Goal: Task Accomplishment & Management: Manage account settings

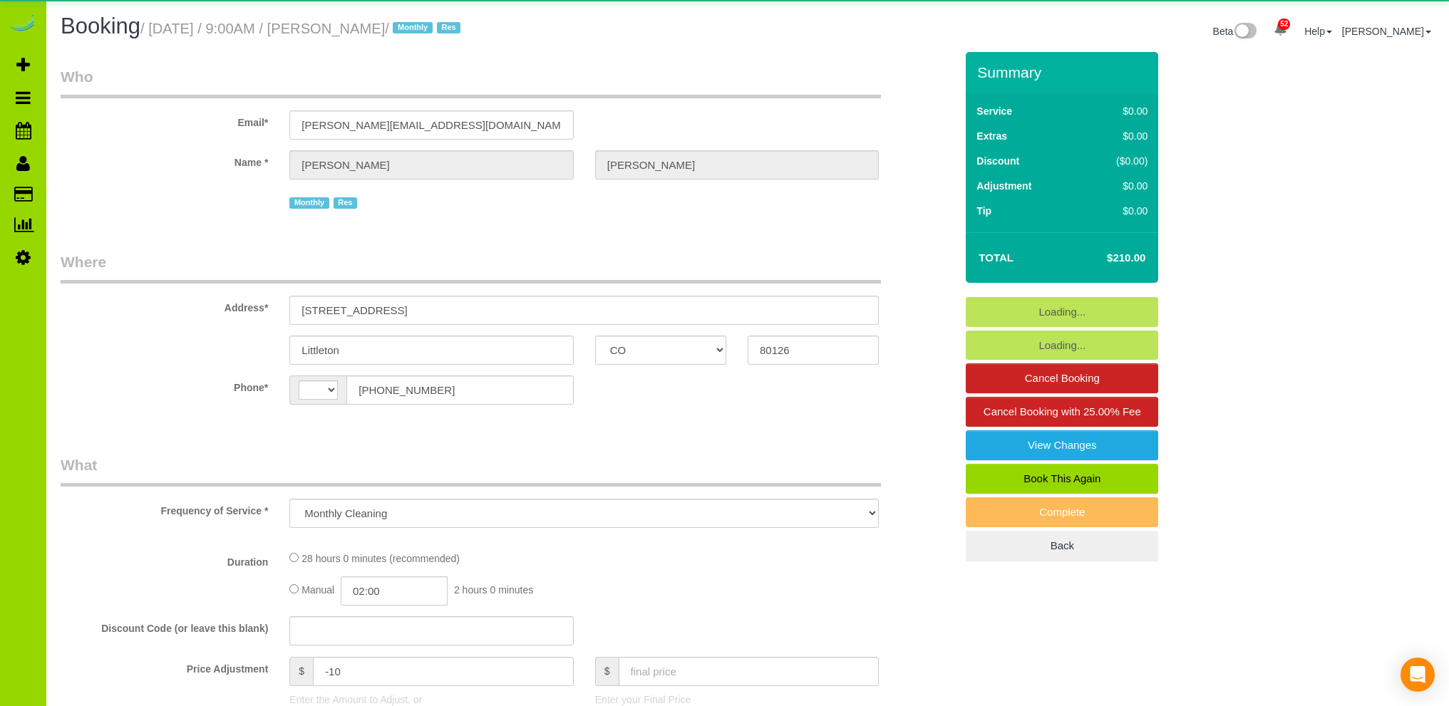
select select "CO"
select select "number:4"
select select "number:15"
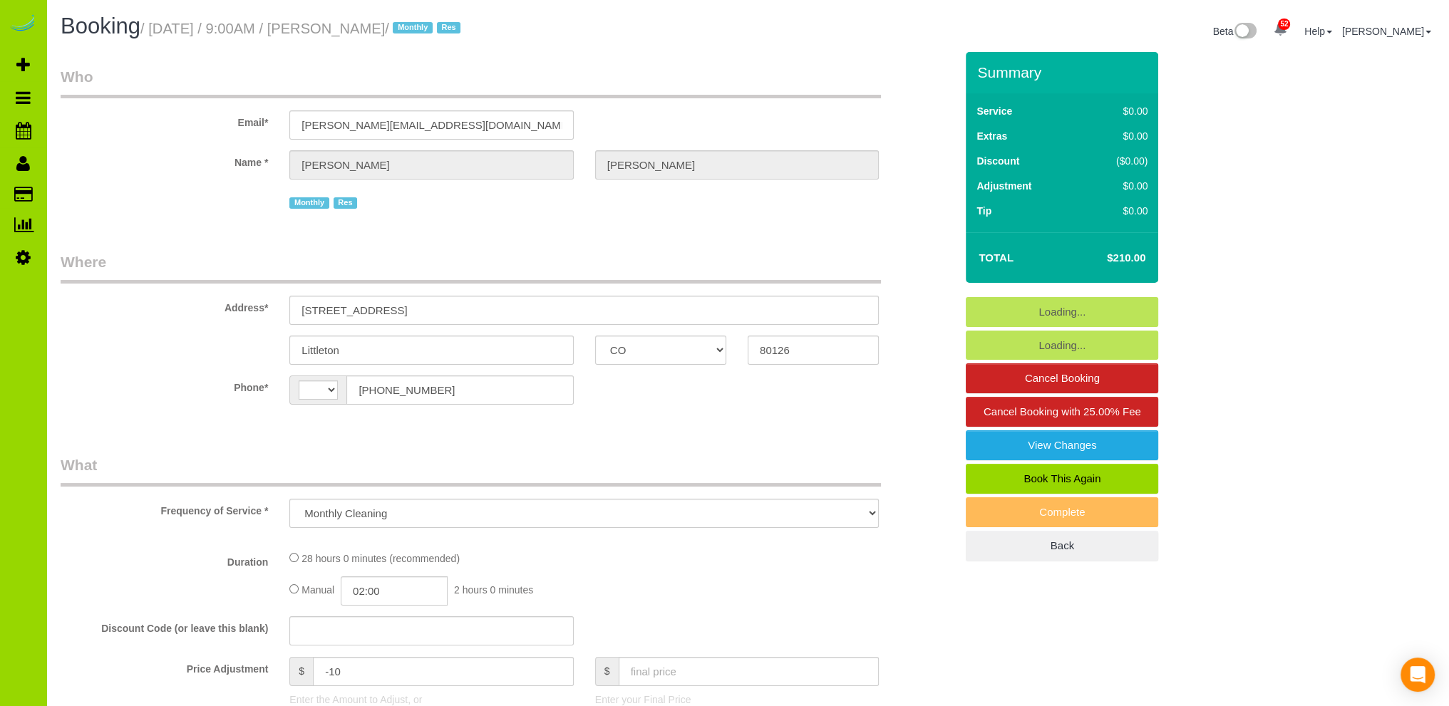
select select "object:838"
select select "string:[GEOGRAPHIC_DATA]"
select select "7"
select select "spot1"
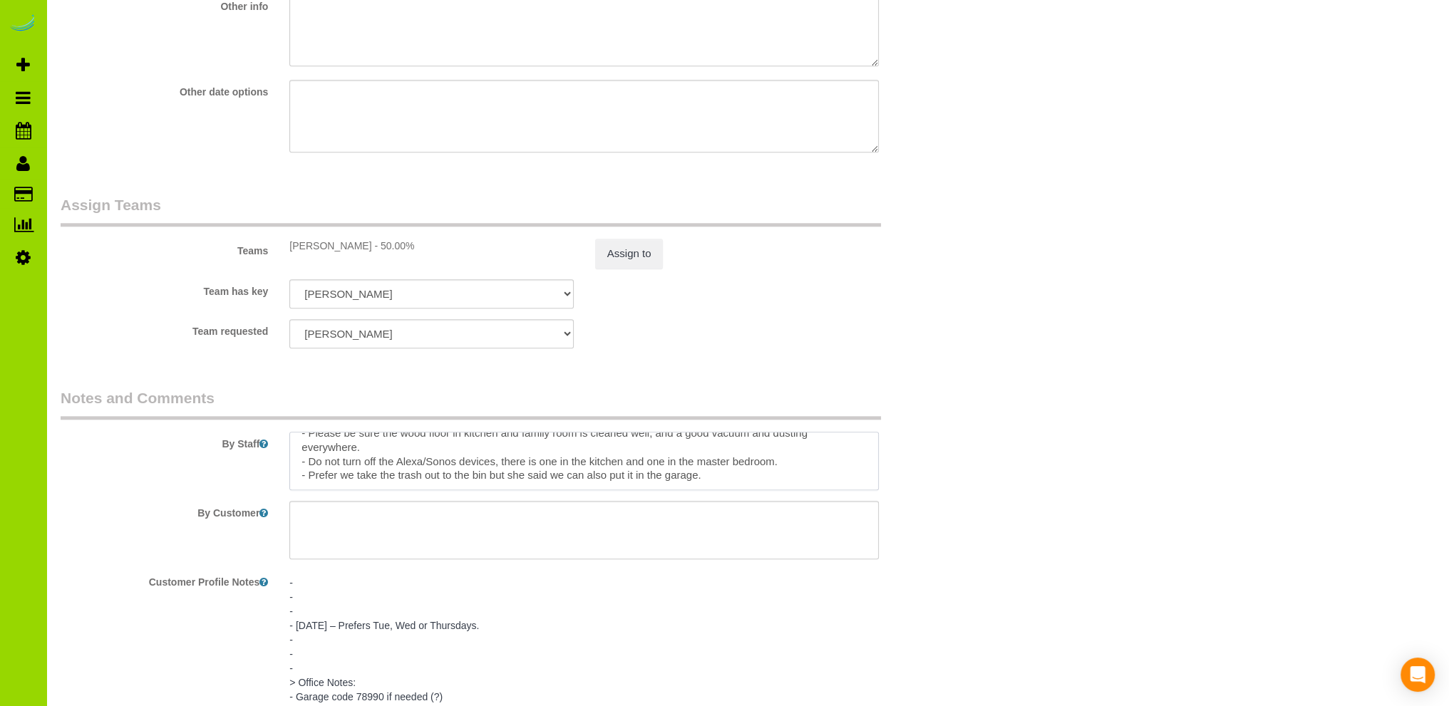
scroll to position [99, 0]
click at [361, 479] on textarea at bounding box center [583, 461] width 589 height 58
click at [425, 478] on textarea at bounding box center [583, 461] width 589 height 58
click at [692, 482] on textarea at bounding box center [583, 461] width 589 height 58
type textarea "- Est 4 hours total. - She will leave the front door open – if it is locked by …"
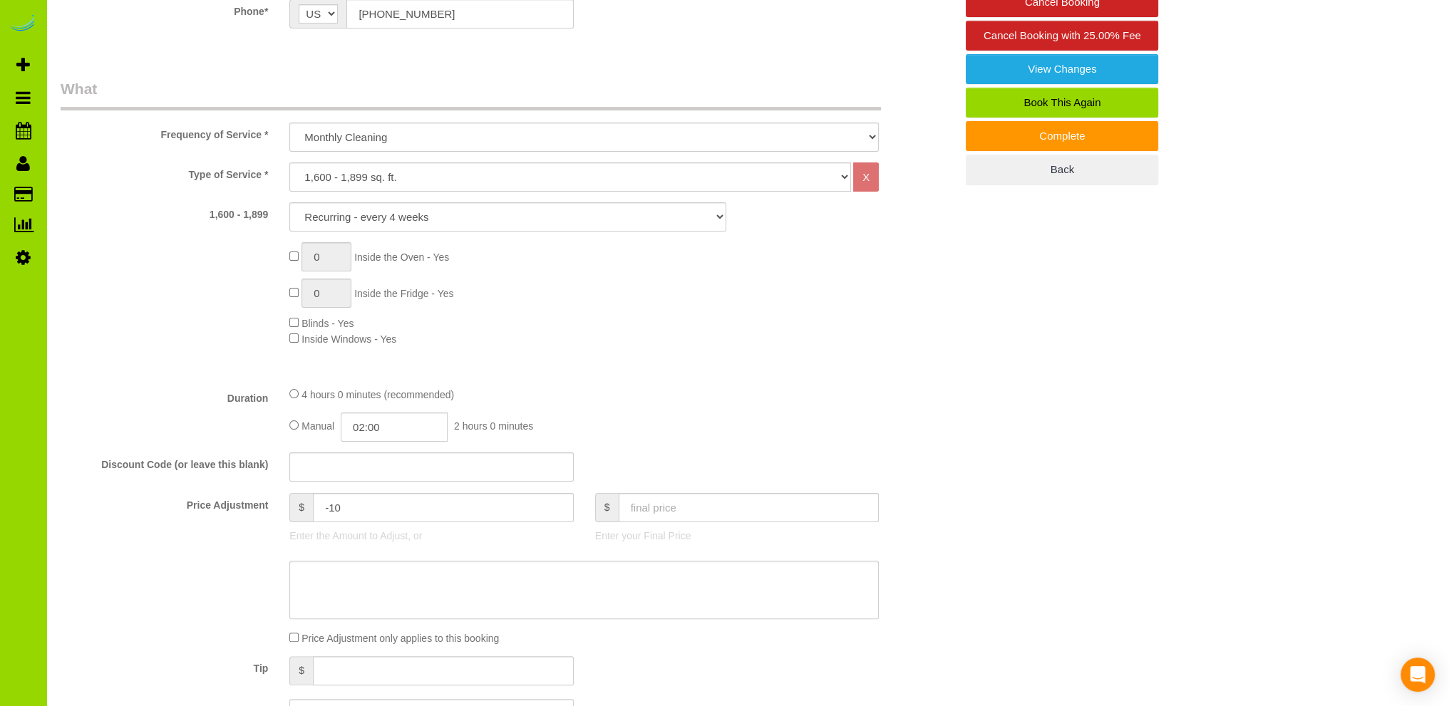
scroll to position [0, 0]
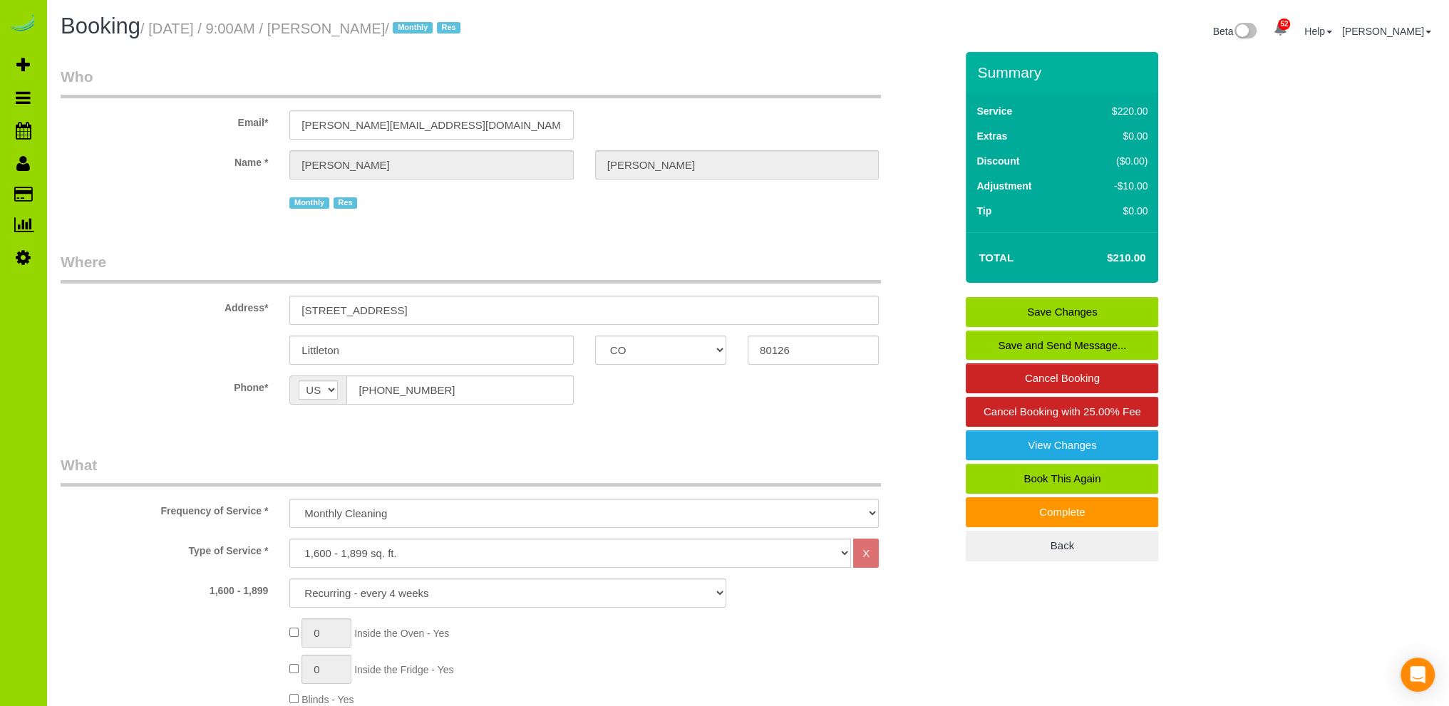
click at [1055, 305] on link "Save Changes" at bounding box center [1061, 312] width 192 height 30
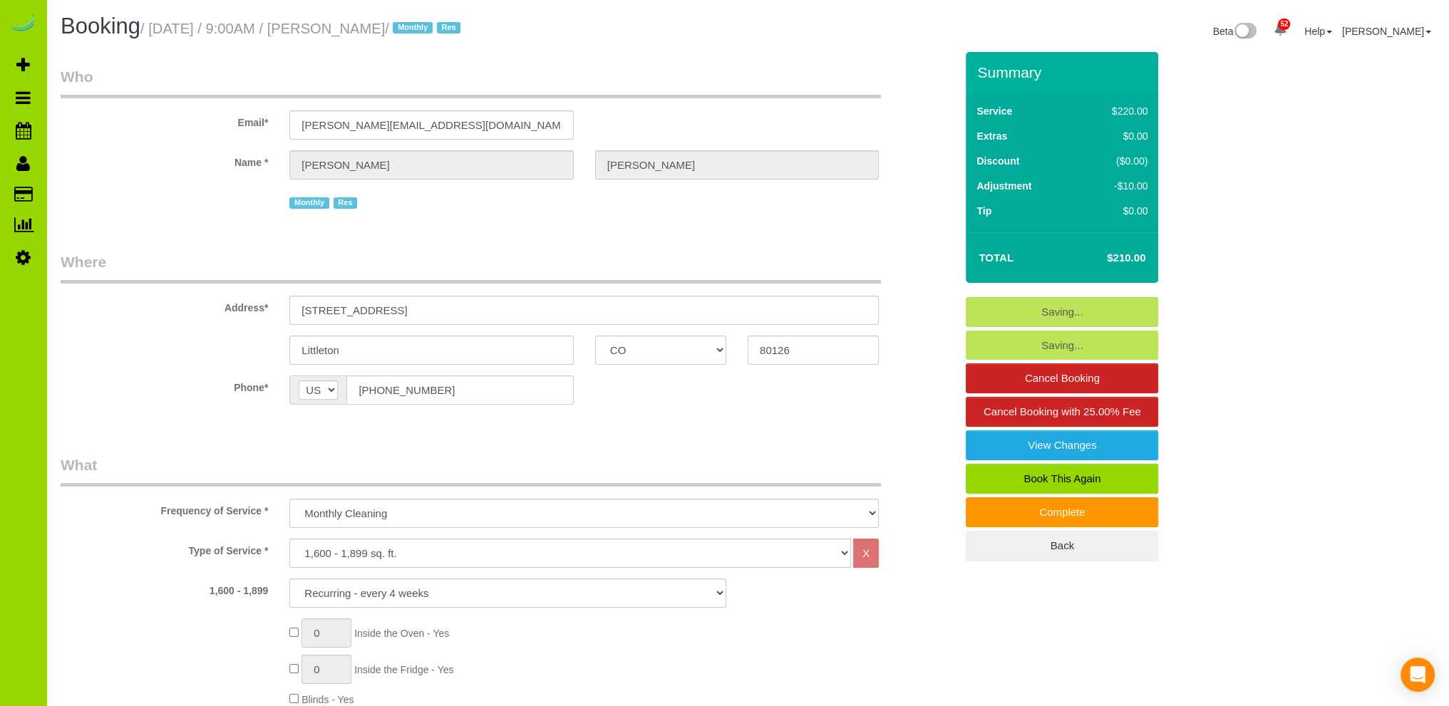
scroll to position [85, 0]
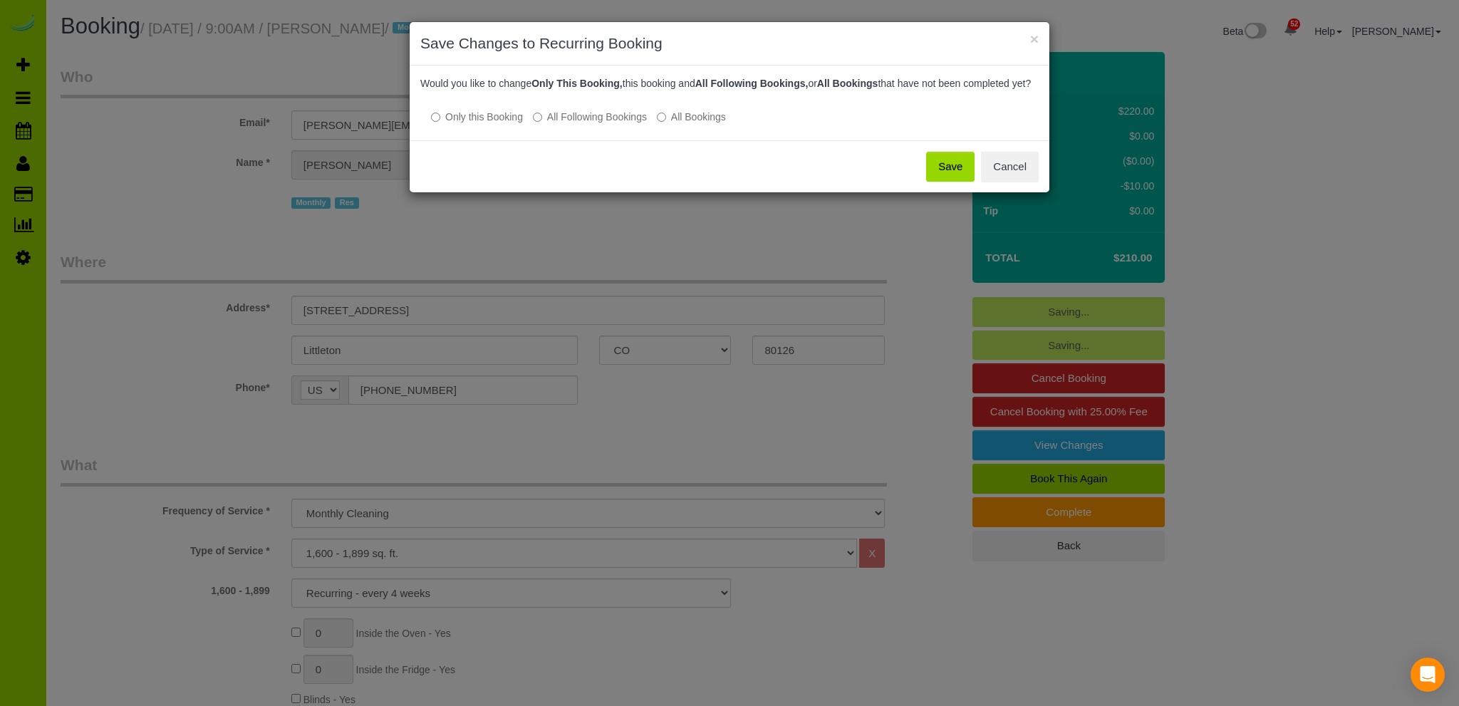
click at [949, 180] on button "Save" at bounding box center [950, 167] width 48 height 30
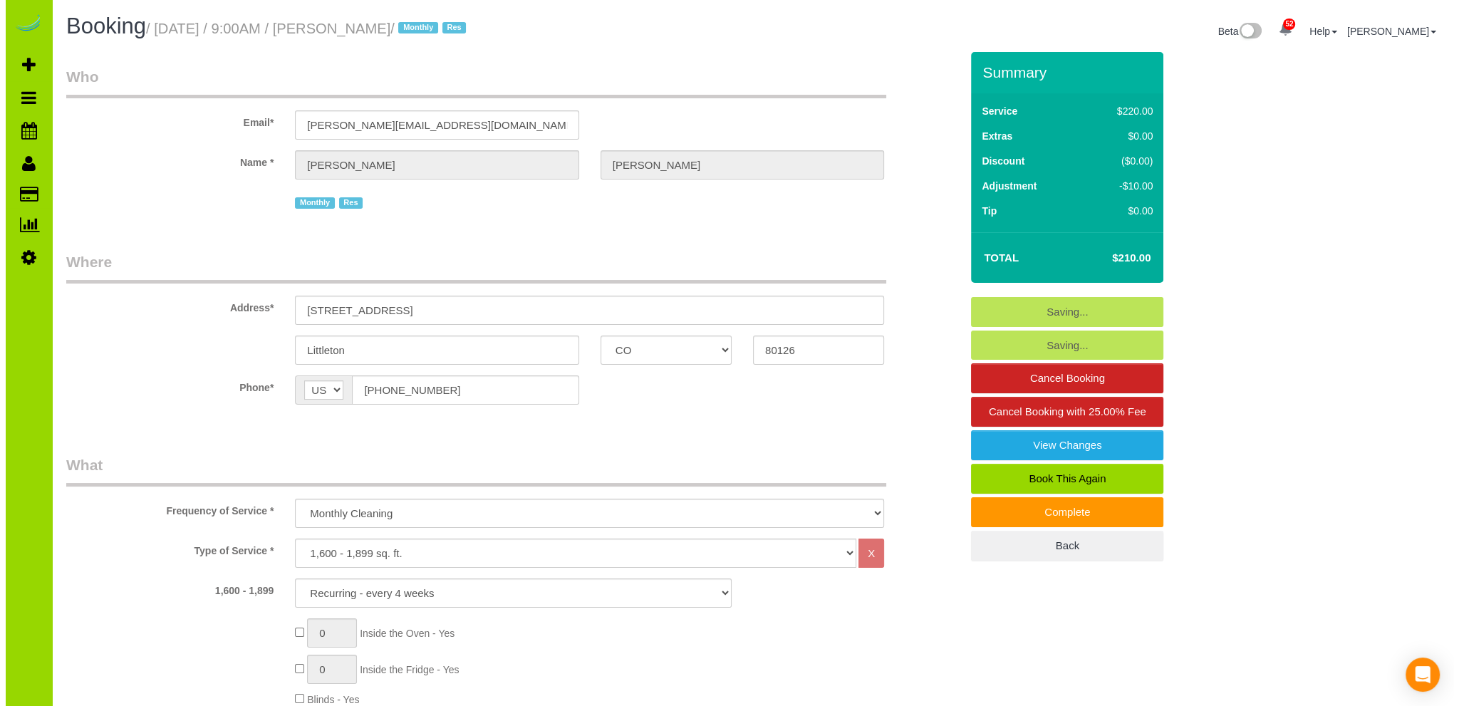
scroll to position [99, 0]
